Goal: Book appointment/travel/reservation

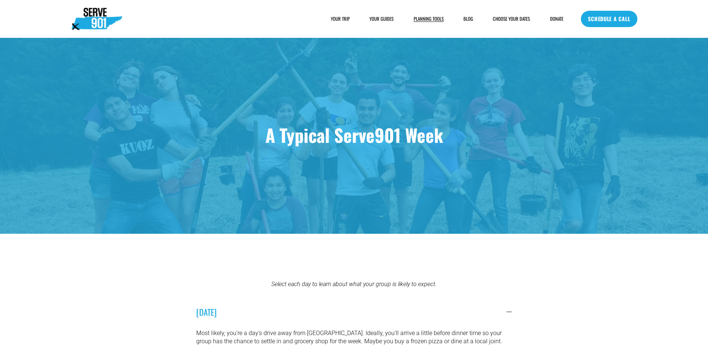
click at [621, 25] on link "SCHEDULE A CALL" at bounding box center [609, 19] width 56 height 16
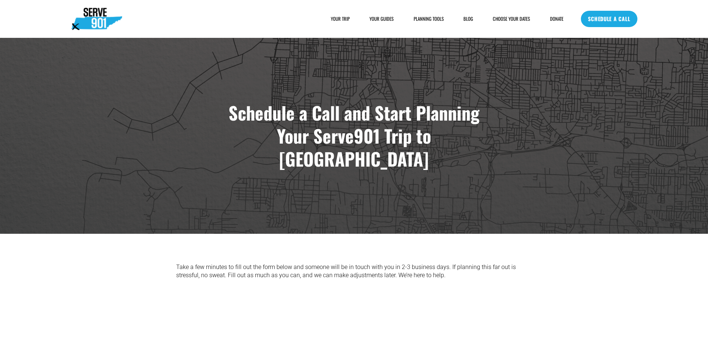
click at [609, 25] on link "SCHEDULE A CALL" at bounding box center [609, 19] width 56 height 16
click at [597, 25] on link "SCHEDULE A CALL" at bounding box center [609, 19] width 56 height 16
click at [614, 25] on link "SCHEDULE A CALL" at bounding box center [609, 19] width 56 height 16
